Goal: Task Accomplishment & Management: Manage account settings

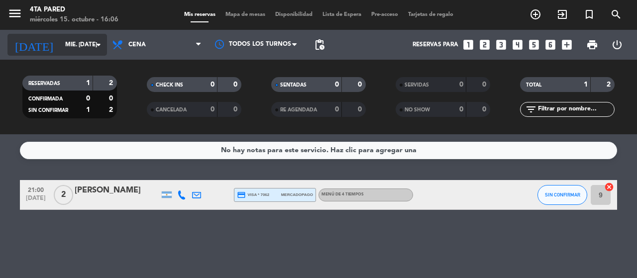
click at [61, 46] on input "mié. [DATE]" at bounding box center [99, 44] width 79 height 17
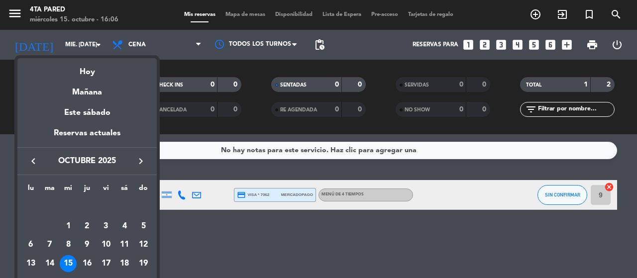
click at [47, 43] on div at bounding box center [318, 139] width 637 height 278
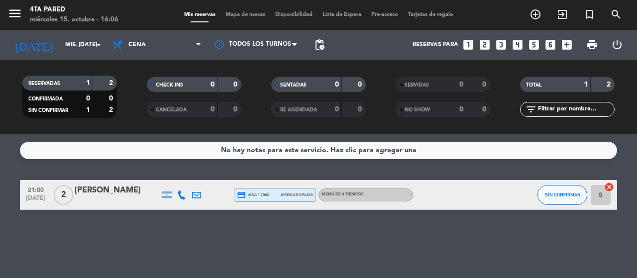
click at [60, 43] on input "mié. [DATE]" at bounding box center [99, 44] width 79 height 17
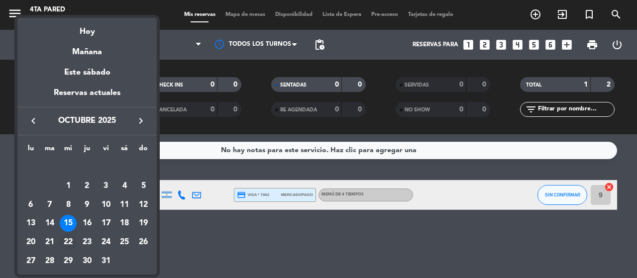
click at [69, 241] on div "22" at bounding box center [68, 242] width 17 height 17
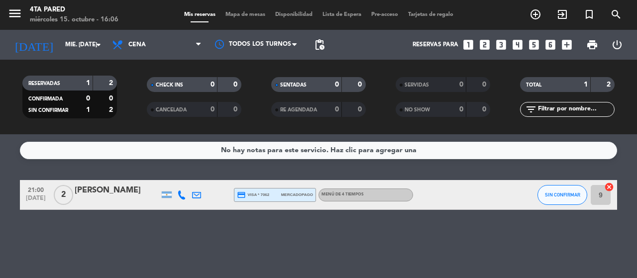
type input "mié. [DATE]"
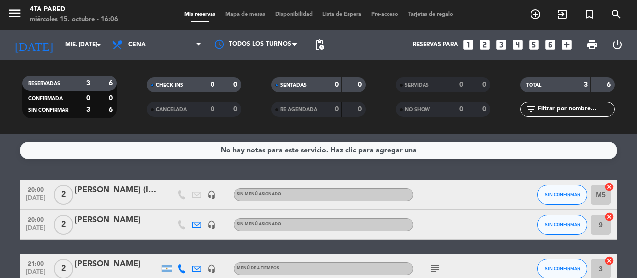
click at [487, 45] on icon "looks_two" at bounding box center [484, 44] width 13 height 13
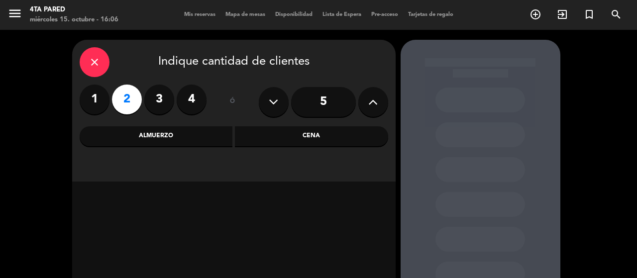
click at [312, 136] on div "Cena" at bounding box center [311, 136] width 153 height 20
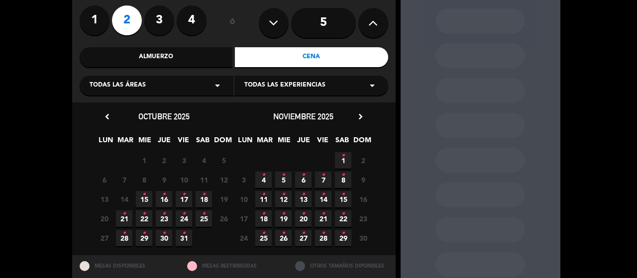
scroll to position [80, 0]
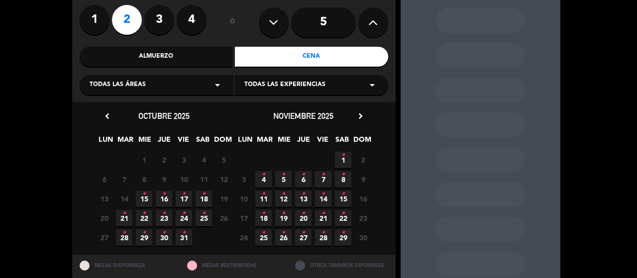
click at [141, 220] on span "22 •" at bounding box center [144, 218] width 16 height 16
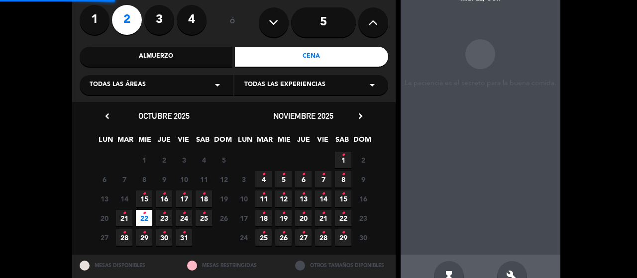
scroll to position [40, 0]
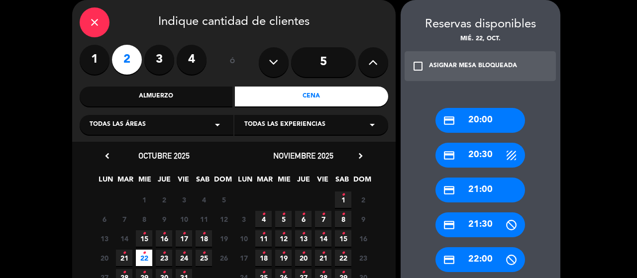
click at [482, 118] on div "credit_card 20:00" at bounding box center [480, 120] width 90 height 25
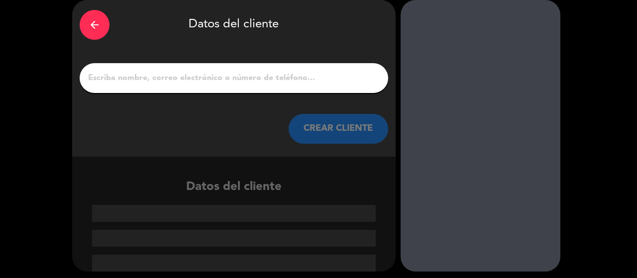
click at [157, 81] on input "1" at bounding box center [234, 78] width 294 height 14
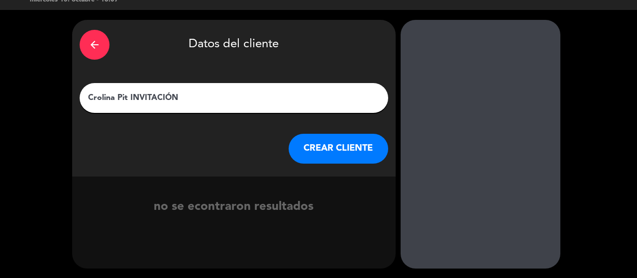
type input "Crolina Pit INVITACIÓN"
click at [326, 154] on button "CREAR CLIENTE" at bounding box center [339, 149] width 100 height 30
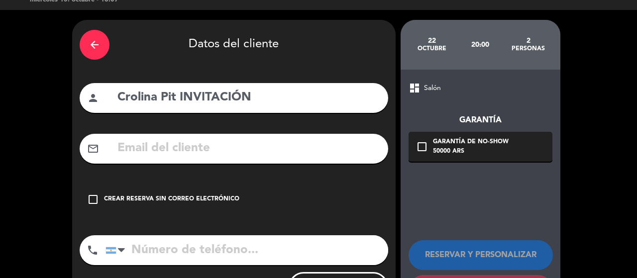
scroll to position [69, 0]
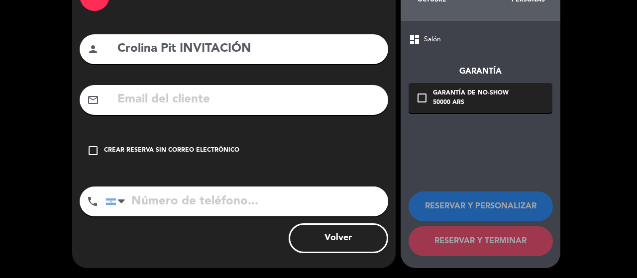
click at [203, 152] on div "Crear reserva sin correo electrónico" at bounding box center [171, 151] width 135 height 10
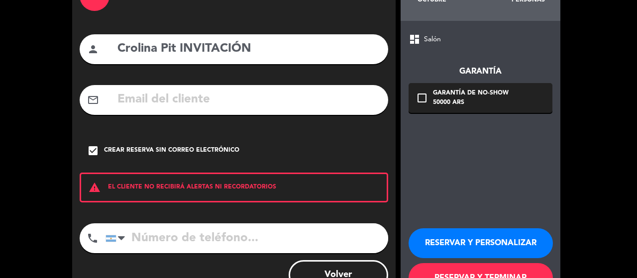
click at [463, 275] on button "RESERVAR Y TERMINAR" at bounding box center [480, 278] width 144 height 30
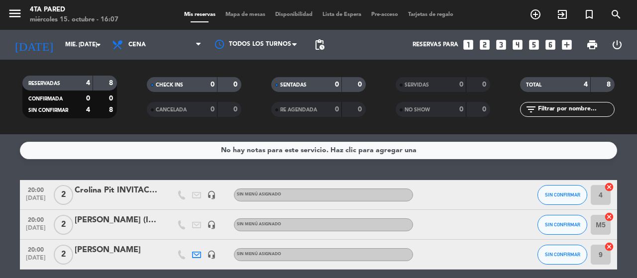
click at [145, 198] on div at bounding box center [117, 202] width 85 height 8
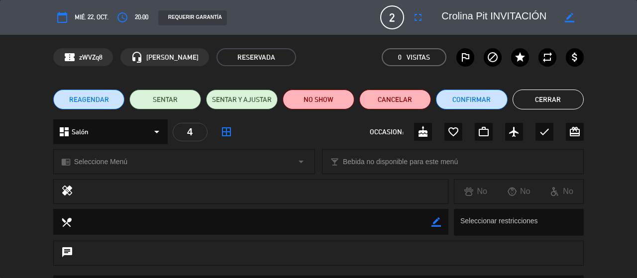
click at [527, 110] on div "REAGENDAR SENTAR SENTAR Y AJUSTAR NO SHOW Cancelar Confirmar Cerrar" at bounding box center [318, 100] width 637 height 40
click at [544, 105] on button "Cerrar" at bounding box center [548, 100] width 72 height 20
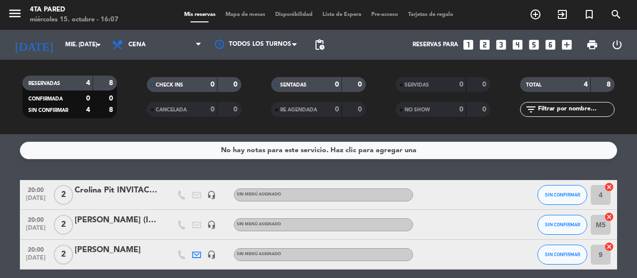
click at [608, 188] on icon "cancel" at bounding box center [609, 187] width 10 height 10
click at [601, 196] on icon "border_all" at bounding box center [602, 195] width 12 height 12
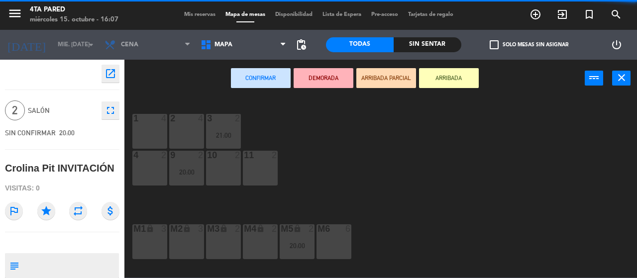
scroll to position [49, 0]
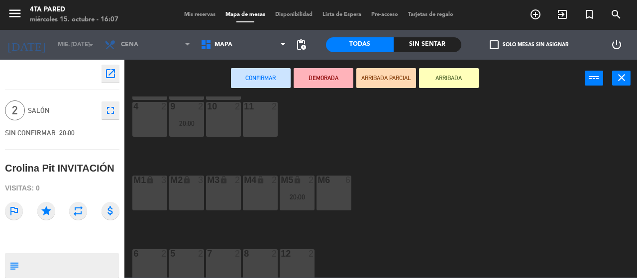
click at [272, 188] on div "M4 lock 2" at bounding box center [260, 193] width 35 height 35
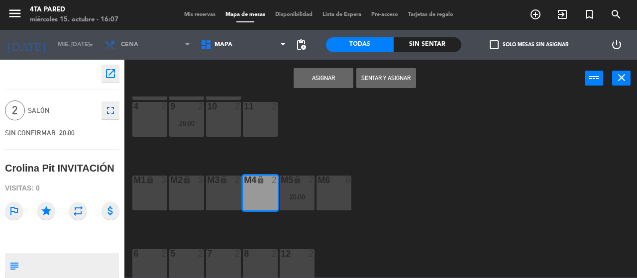
click at [334, 73] on button "Asignar" at bounding box center [324, 78] width 60 height 20
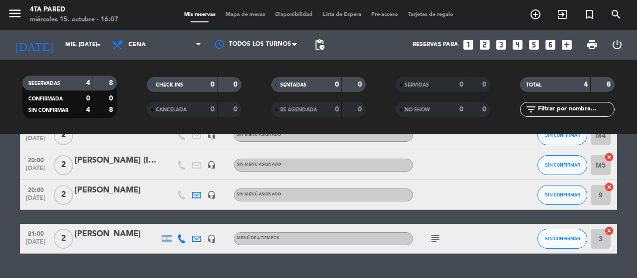
scroll to position [36, 0]
